Goal: Feedback & Contribution: Leave review/rating

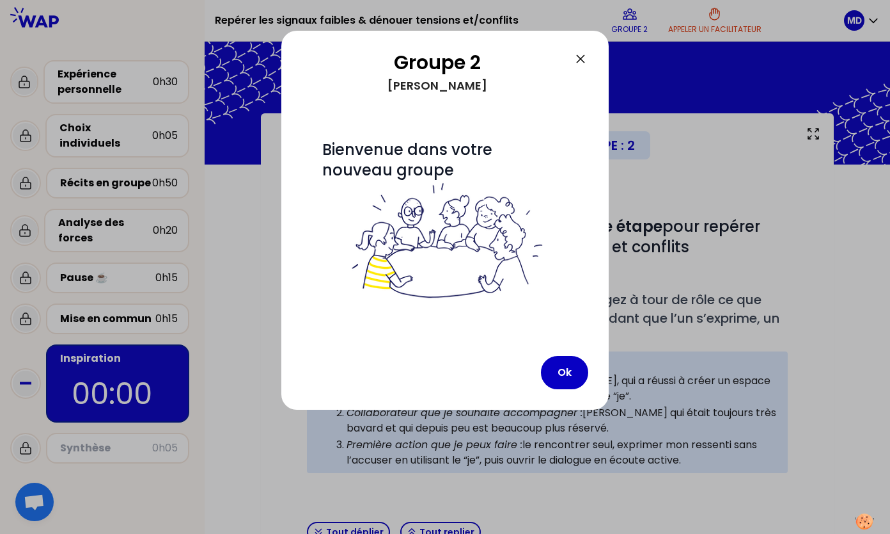
scroll to position [54, 0]
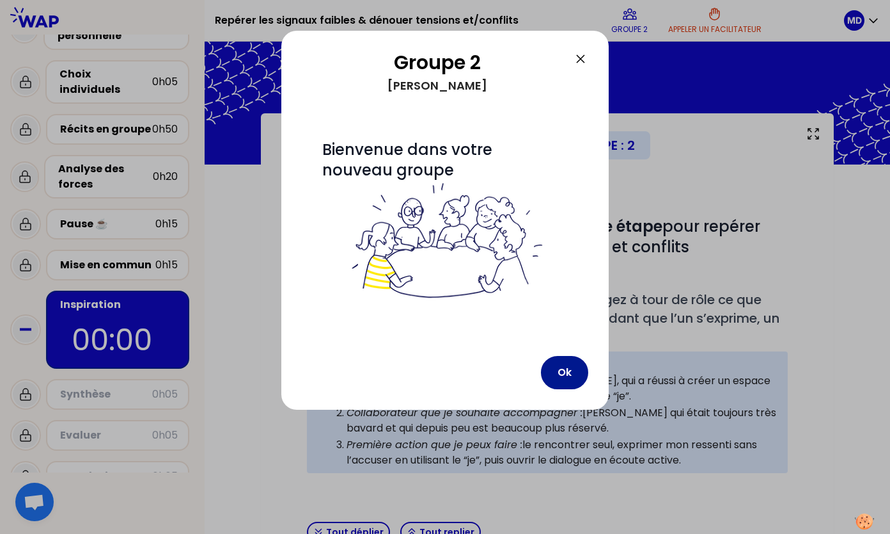
click at [576, 362] on button "Ok" at bounding box center [564, 372] width 47 height 33
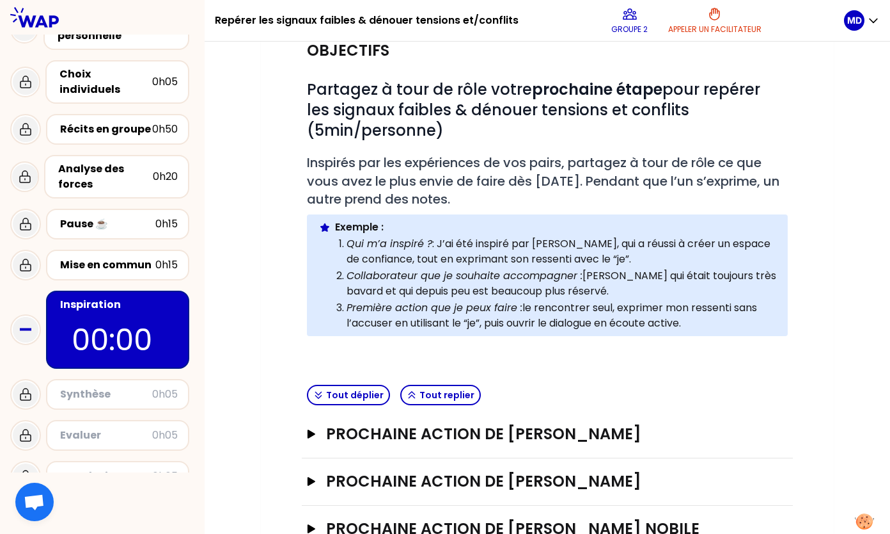
scroll to position [180, 0]
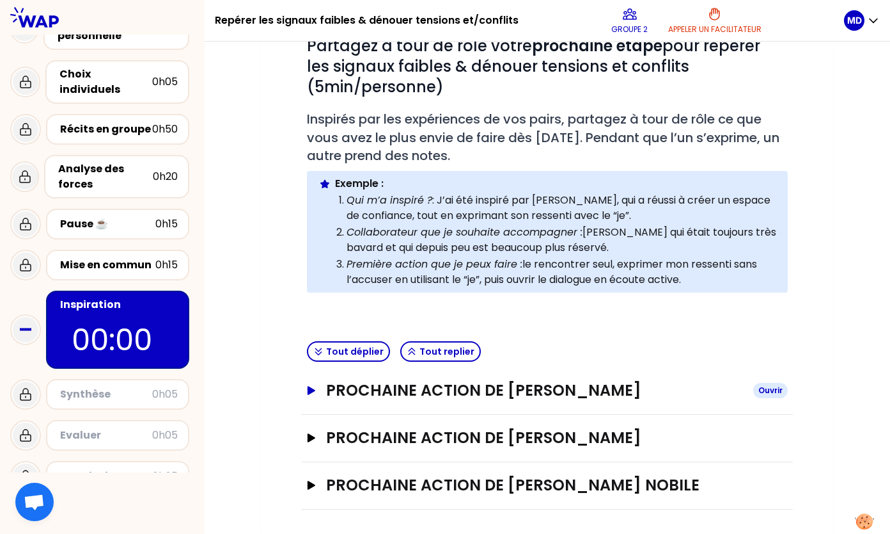
click at [408, 388] on h3 "Prochaine action de [PERSON_NAME]" at bounding box center [534, 390] width 417 height 20
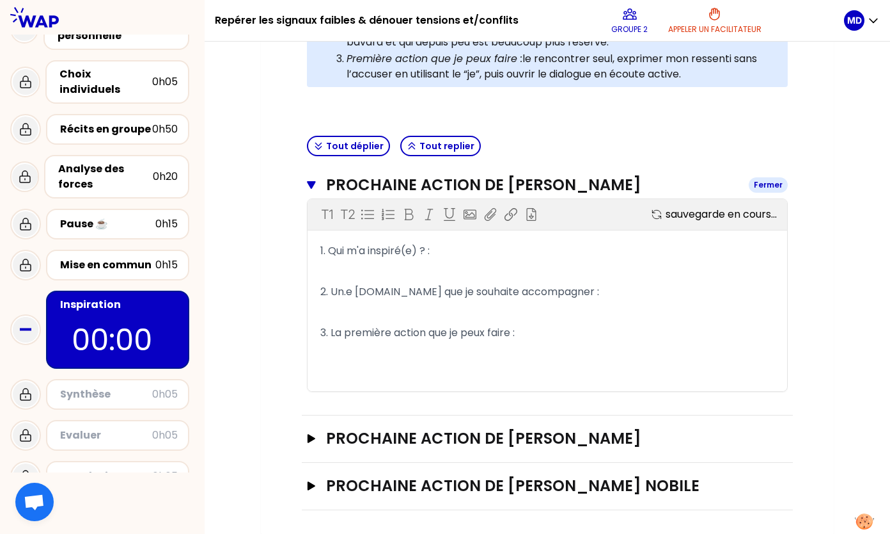
scroll to position [386, 0]
click at [315, 436] on icon "button" at bounding box center [311, 437] width 10 height 9
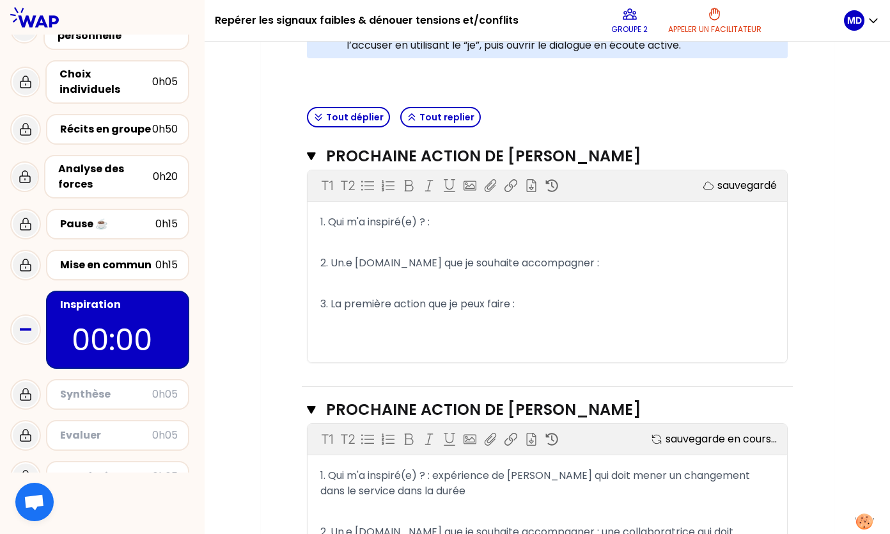
scroll to position [413, 0]
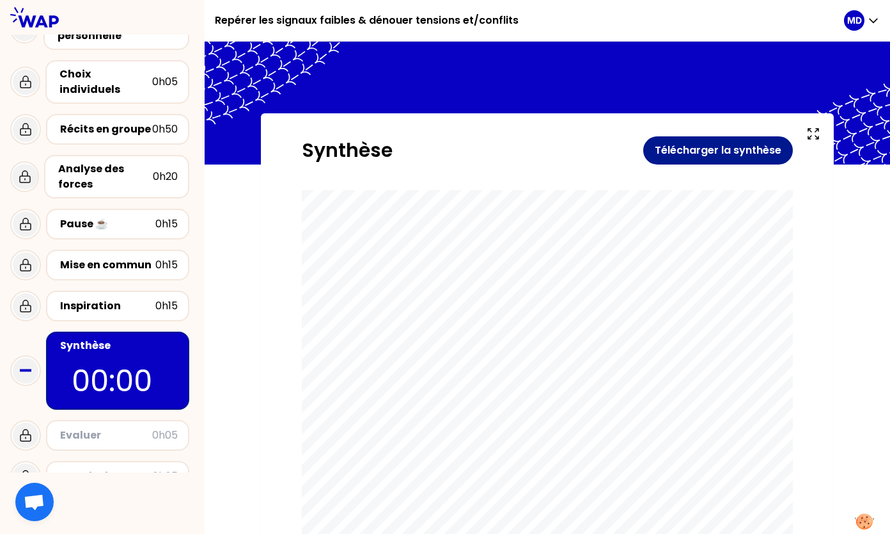
click at [692, 154] on button "Télécharger la synthèse" at bounding box center [719, 150] width 150 height 28
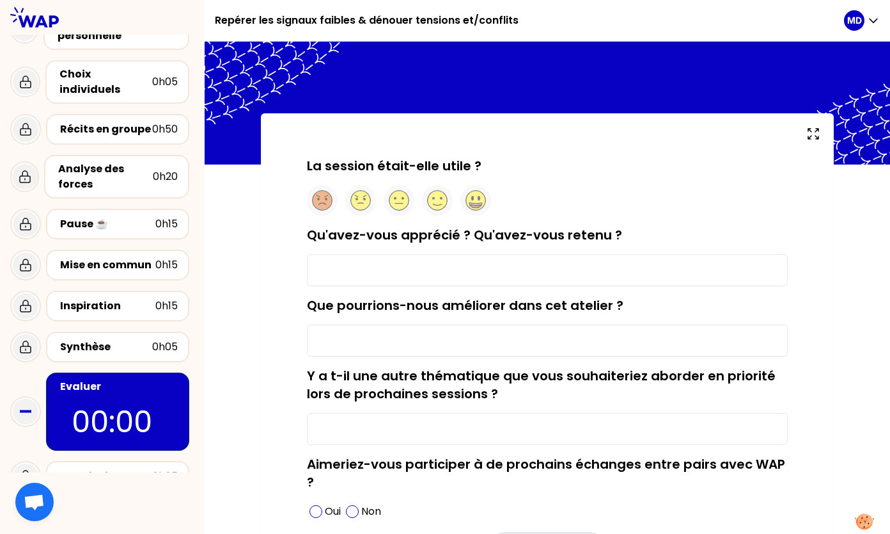
scroll to position [95, 0]
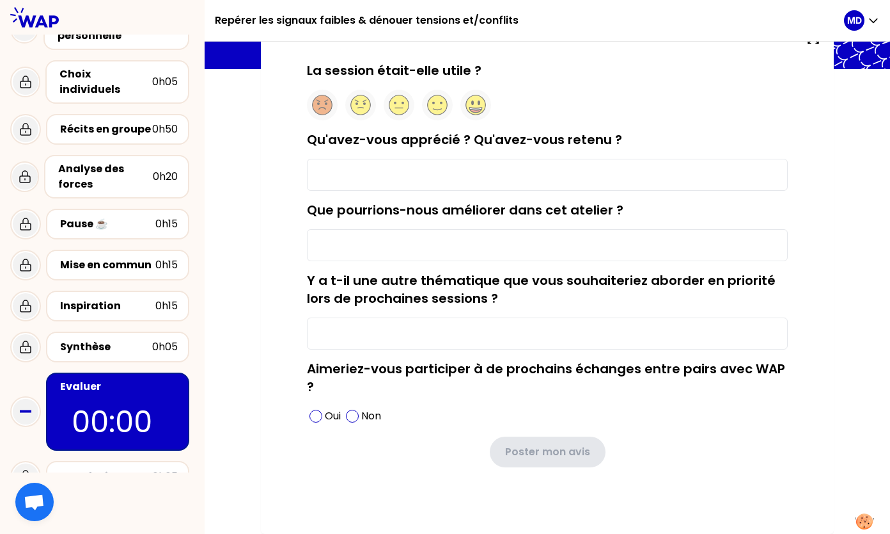
click at [353, 188] on input "Qu'avez-vous apprécié ? Qu'avez-vous retenu ?" at bounding box center [547, 175] width 481 height 32
click at [393, 168] on input "Qu'avez-vous apprécié ? Qu'avez-vous retenu ?" at bounding box center [547, 175] width 481 height 32
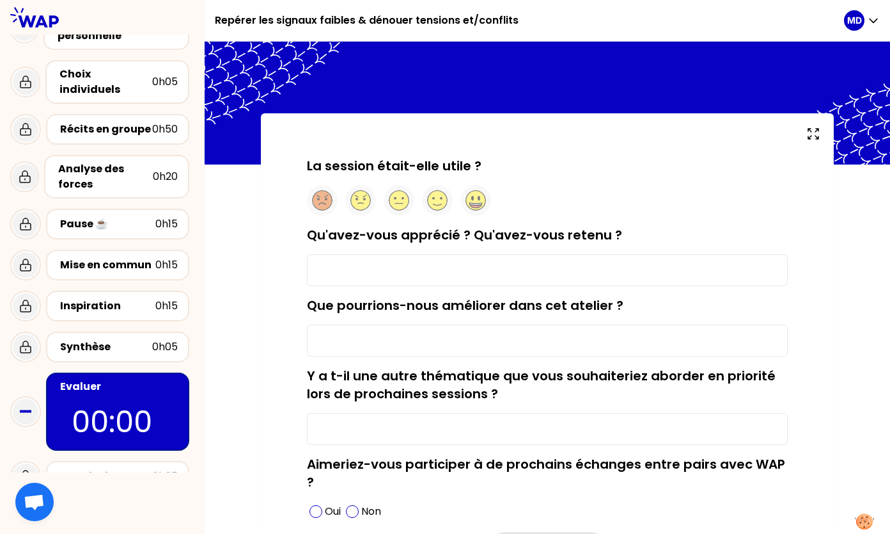
scroll to position [0, 0]
click at [613, 271] on input "Qu'avez-vous apprécié ? Qu'avez-vous retenu ?" at bounding box center [547, 270] width 481 height 32
click at [582, 279] on input "Mixité des directions représentées parmi les" at bounding box center [547, 270] width 481 height 32
click at [374, 273] on input "Mixité des directions représentées parmi les participants" at bounding box center [547, 270] width 481 height 32
click at [723, 273] on input "Mixité des Directions représentées parmi les participants" at bounding box center [547, 270] width 481 height 32
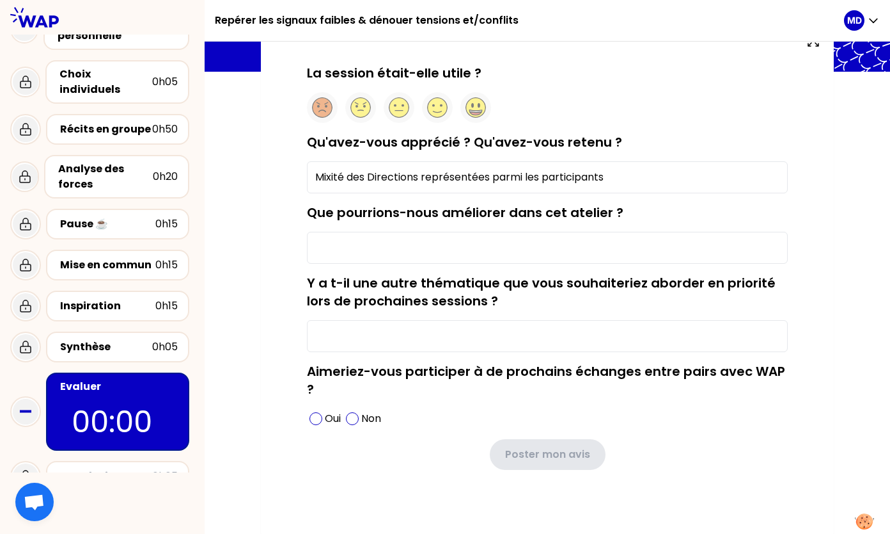
scroll to position [93, 0]
type input "Mixité des Directions représentées parmi les participants"
click at [409, 238] on input "Que pourrions-nous améliorer dans cet atelier ?" at bounding box center [547, 247] width 481 height 32
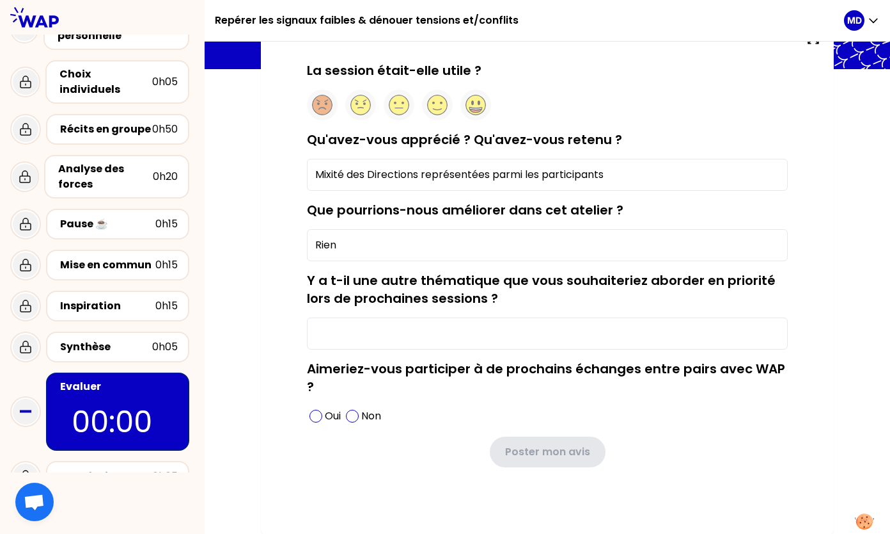
scroll to position [95, 0]
type input "Rien"
click at [368, 336] on input "Y a t-il une autre thématique que vous souhaiteriez aborder en priorité lors de…" at bounding box center [547, 333] width 481 height 32
type input "Non"
click at [354, 411] on span at bounding box center [352, 415] width 13 height 13
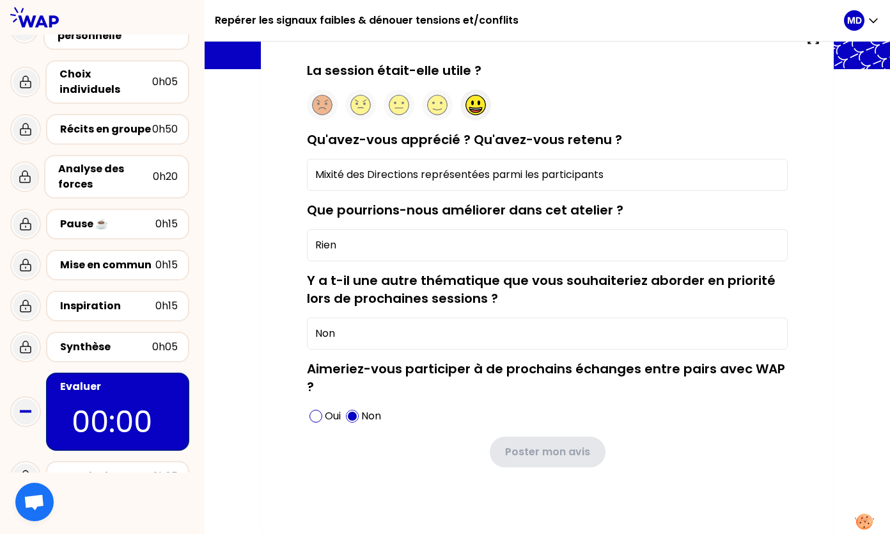
click at [471, 111] on icon at bounding box center [476, 110] width 12 height 3
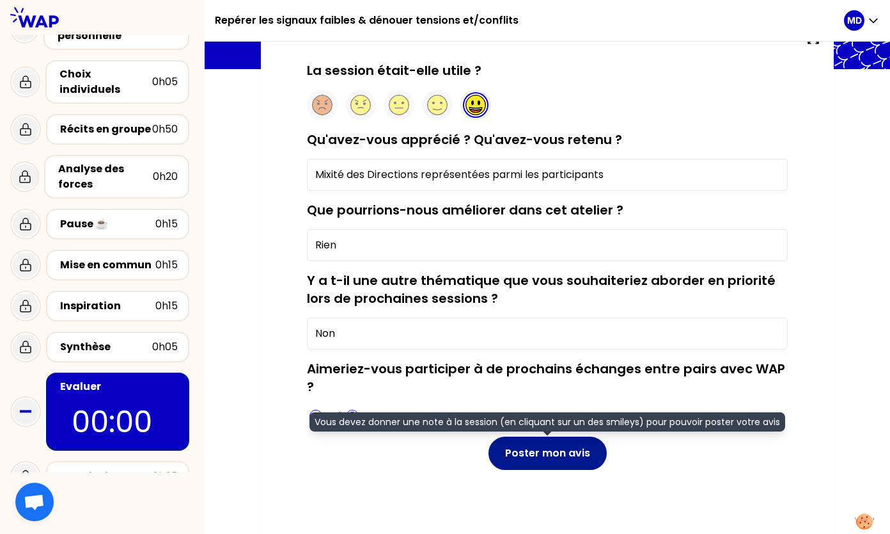
click at [553, 441] on button "Poster mon avis" at bounding box center [548, 452] width 118 height 33
click at [565, 463] on button "Poster mon avis" at bounding box center [548, 452] width 118 height 33
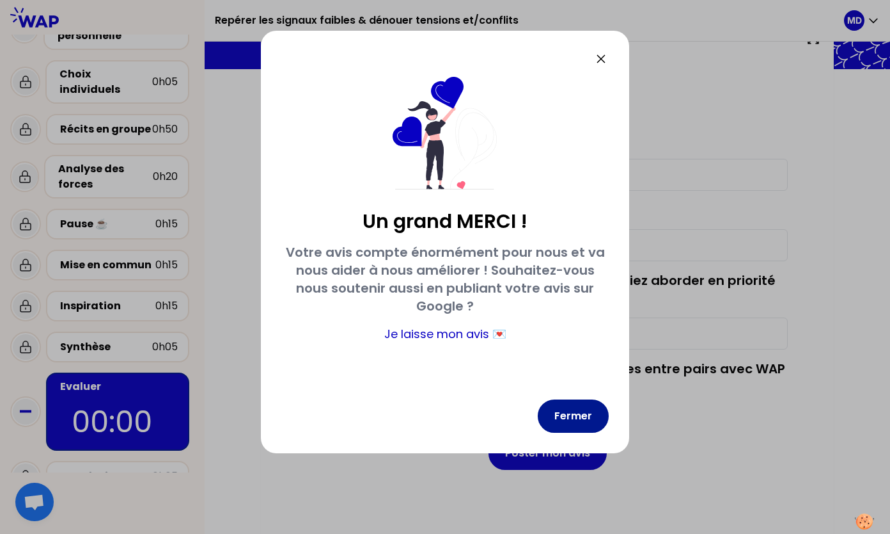
click at [571, 409] on button "Fermer" at bounding box center [573, 415] width 71 height 33
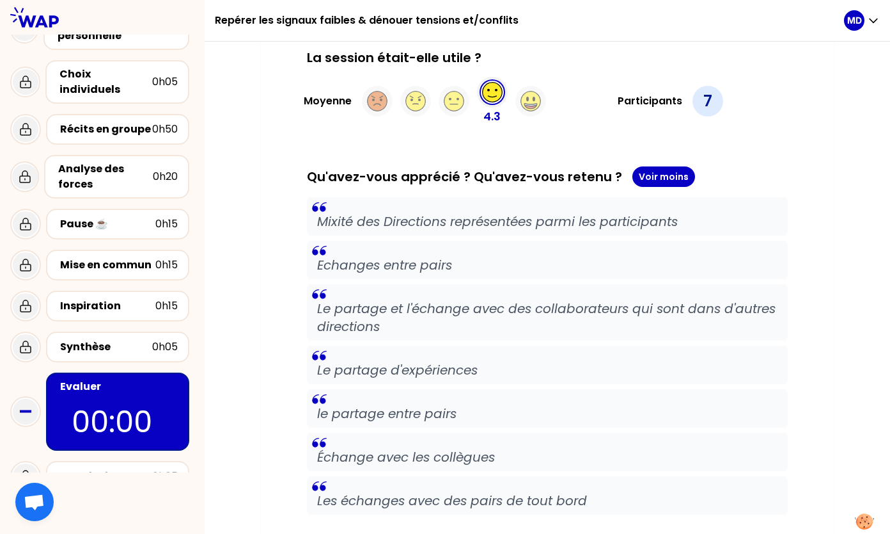
scroll to position [157, 0]
drag, startPoint x: 542, startPoint y: 223, endPoint x: 436, endPoint y: 158, distance: 124.8
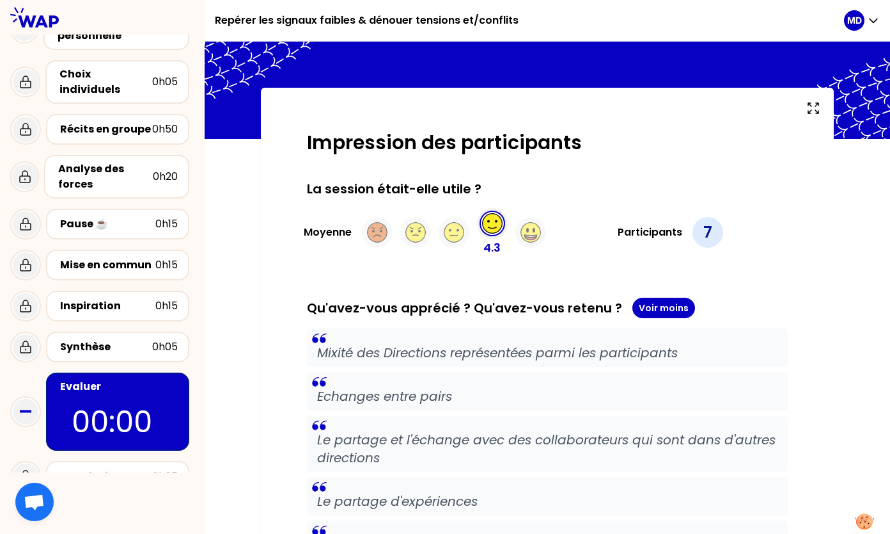
scroll to position [0, 0]
